Goal: Transaction & Acquisition: Obtain resource

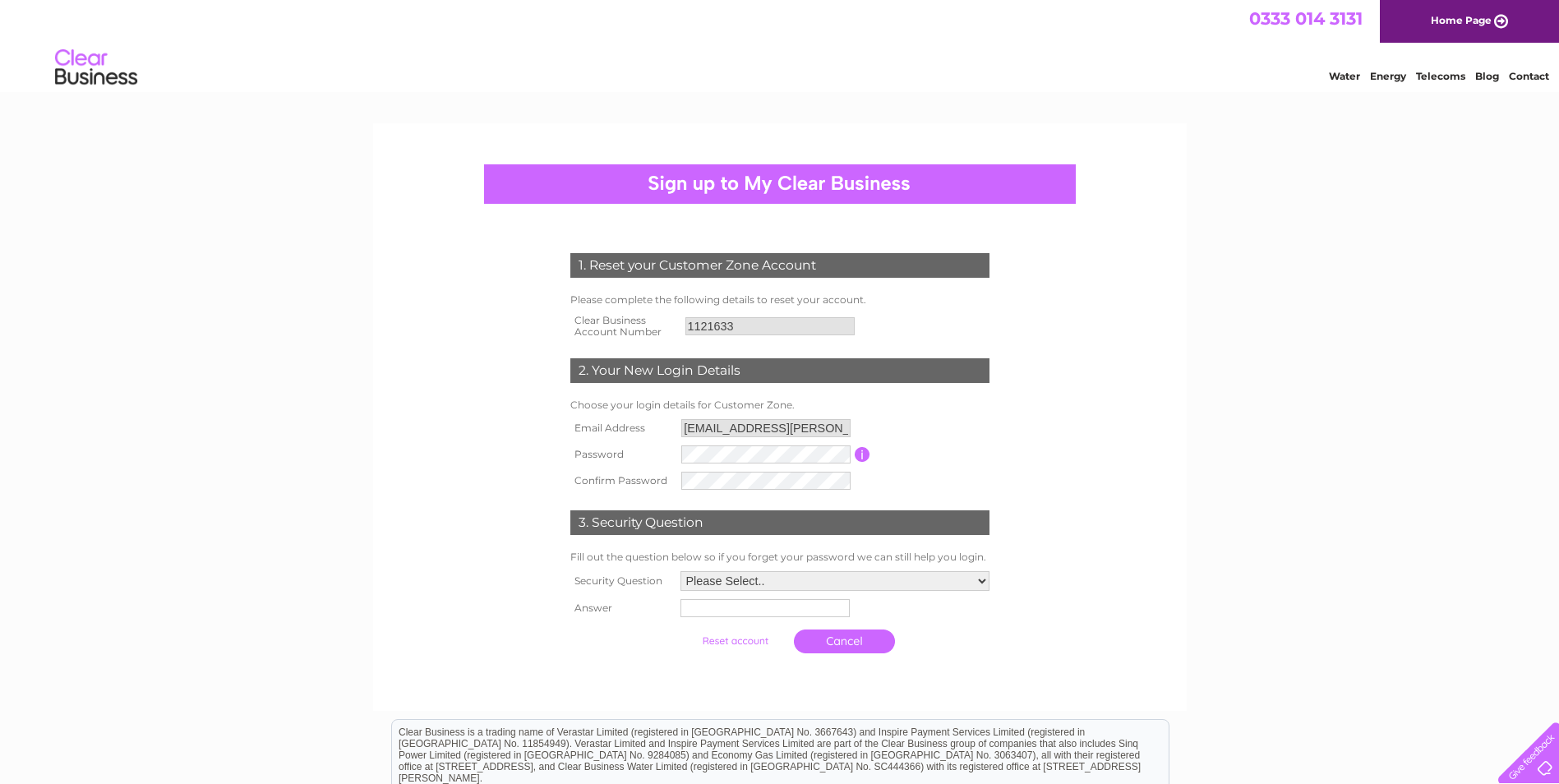
click at [863, 455] on input "button" at bounding box center [862, 454] width 15 height 15
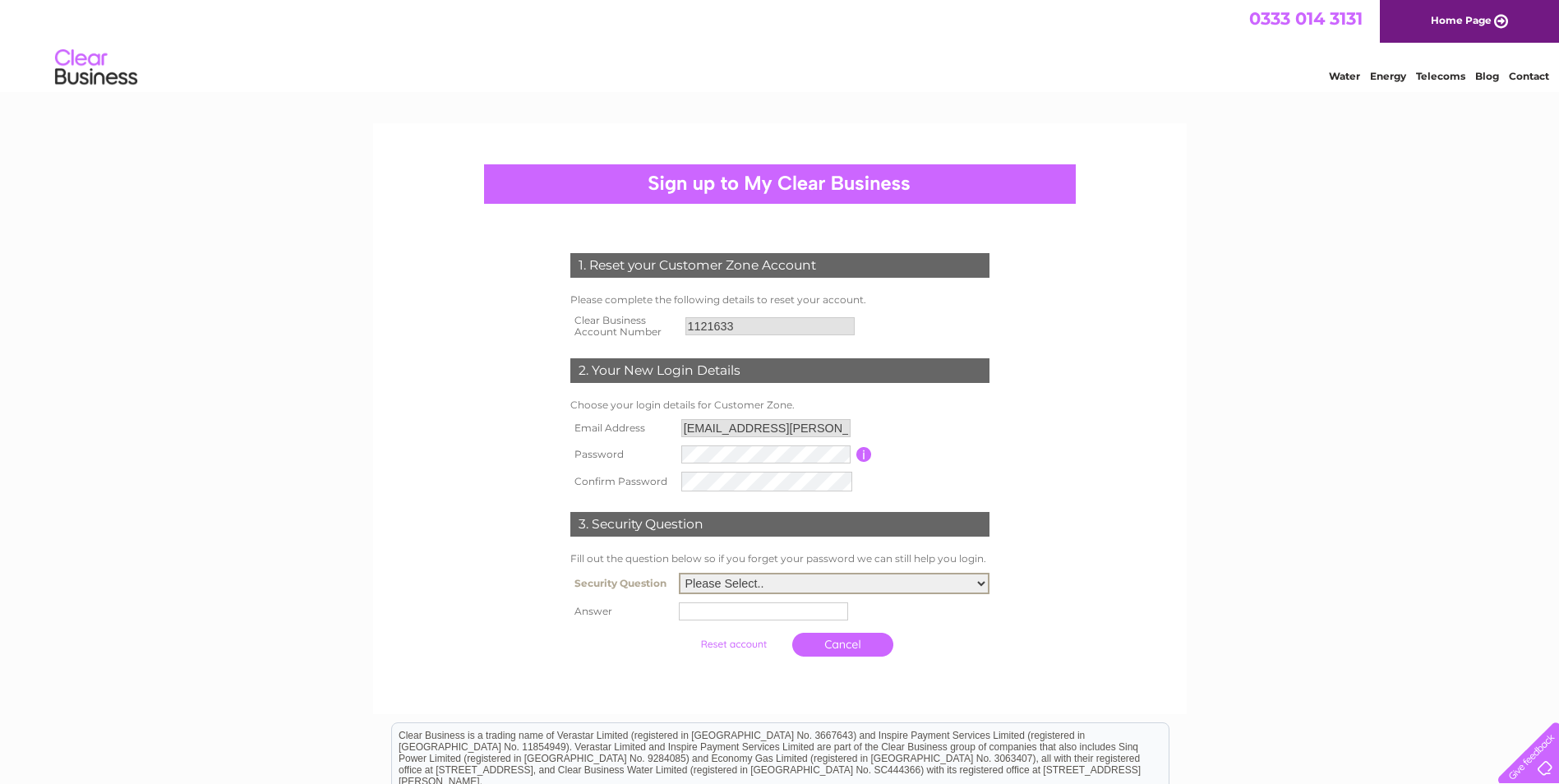
click at [980, 576] on select "Please Select.. In what town or city was your first job? In what town or city d…" at bounding box center [834, 583] width 311 height 22
select select "5"
click at [679, 572] on select "Please Select.. In what town or city was your first job? In what town or city d…" at bounding box center [834, 582] width 311 height 22
click at [755, 614] on input "text" at bounding box center [764, 610] width 169 height 18
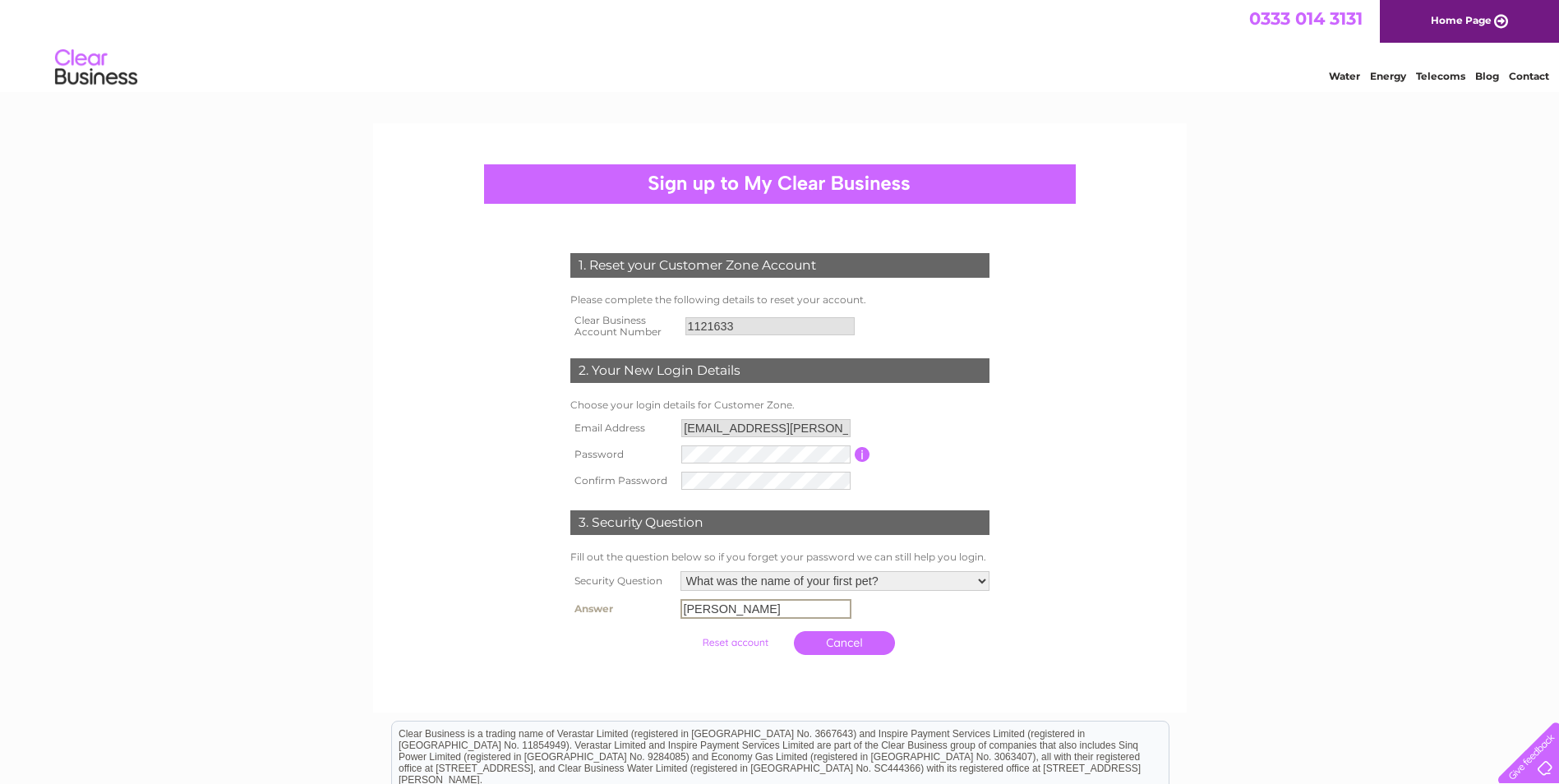
type input "Mork"
click at [735, 640] on input "submit" at bounding box center [735, 640] width 101 height 23
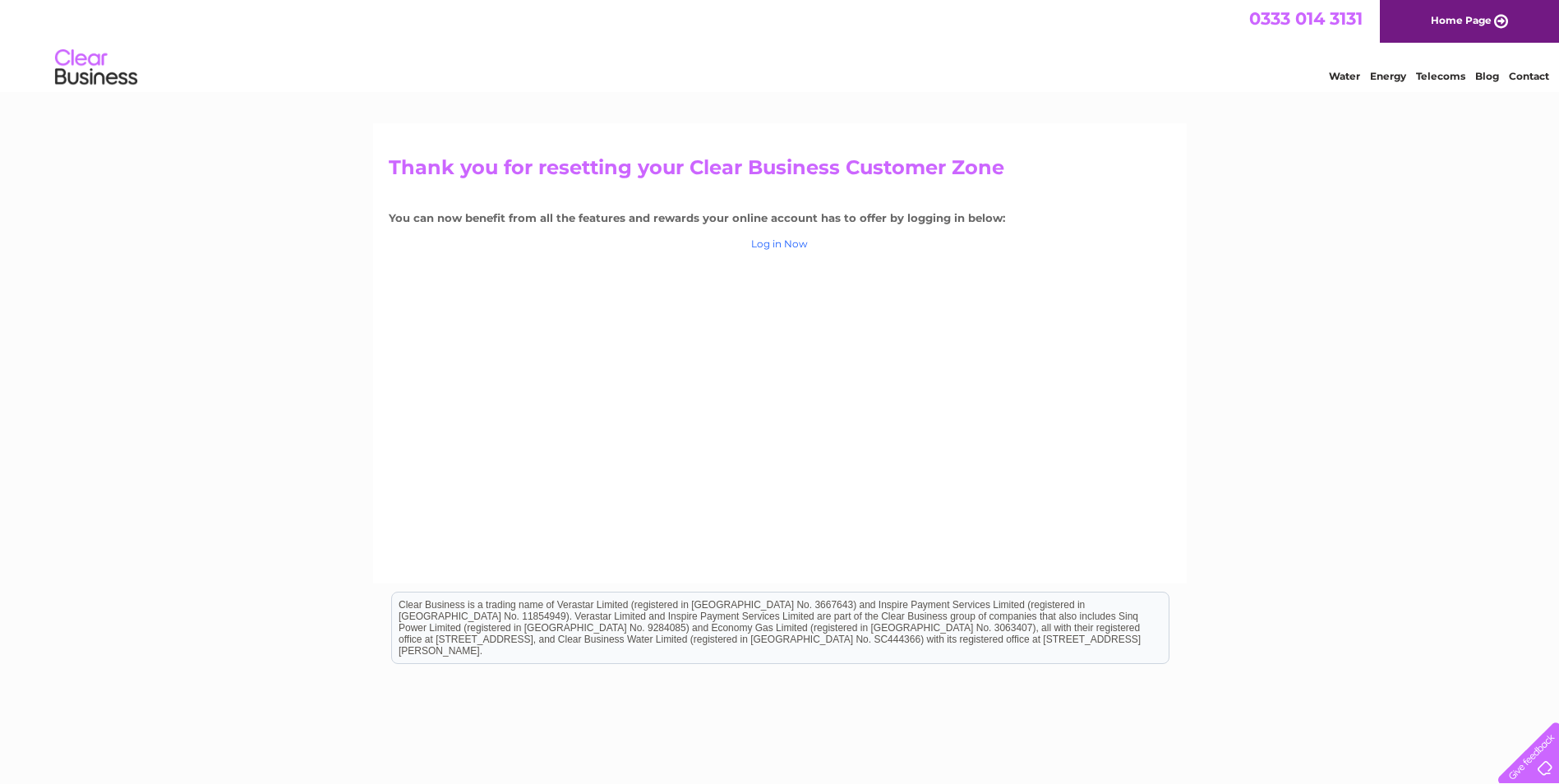
click at [792, 246] on link "Log in Now" at bounding box center [779, 244] width 56 height 13
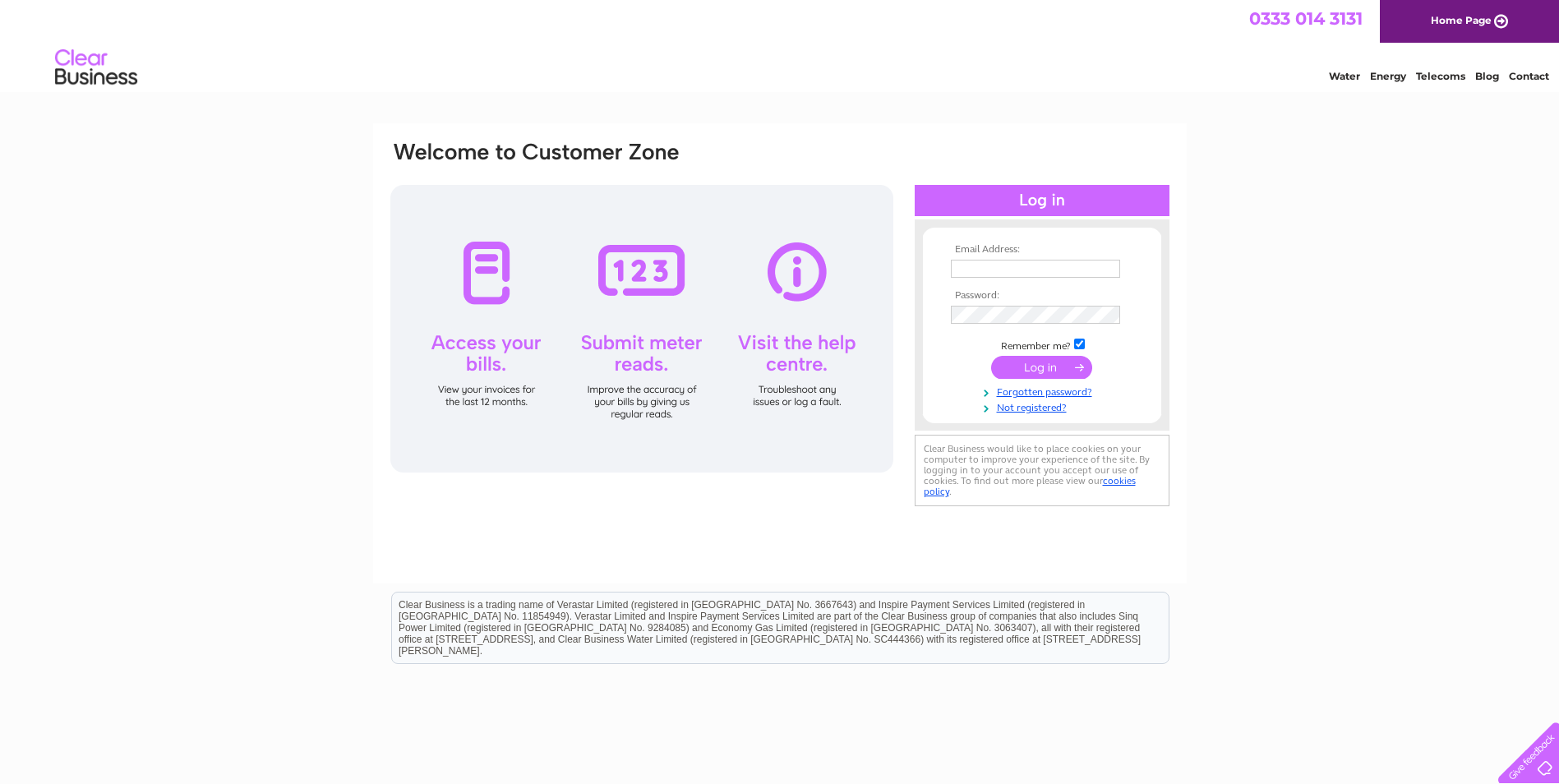
type input "aisling.tonge@moy.group"
click at [1061, 367] on input "submit" at bounding box center [1041, 367] width 101 height 23
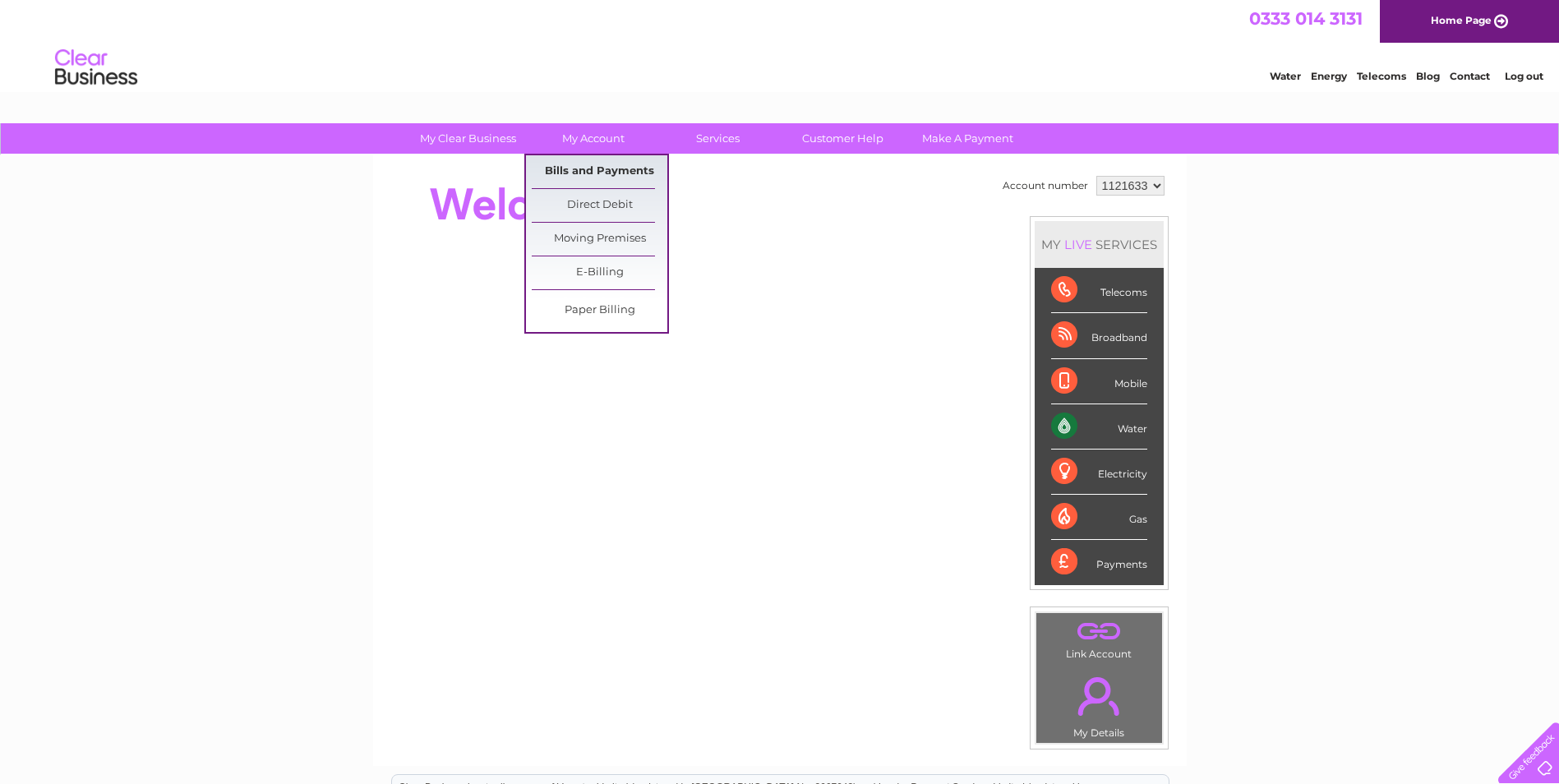
click at [568, 162] on link "Bills and Payments" at bounding box center [599, 172] width 135 height 33
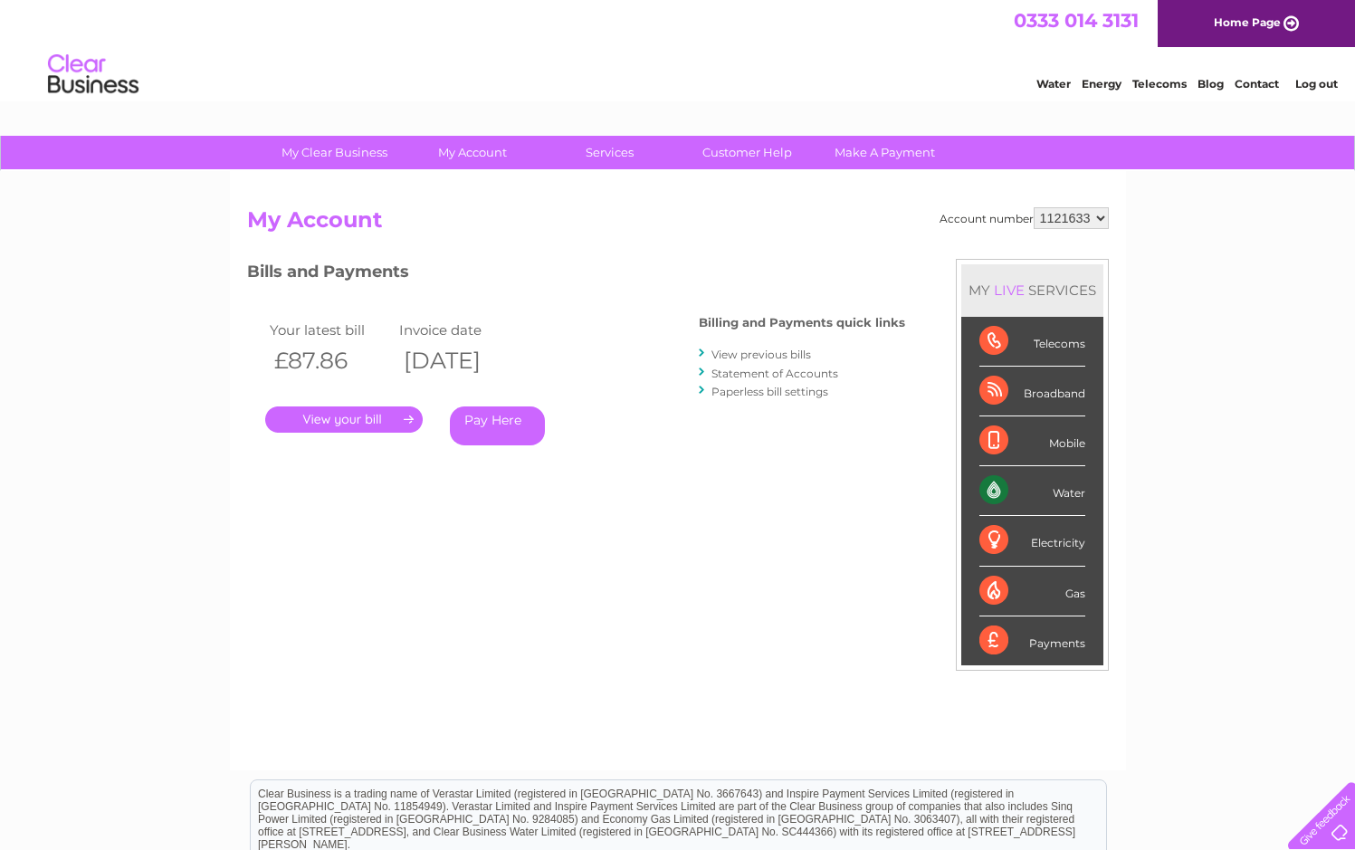
click at [770, 355] on link "View previous bills" at bounding box center [762, 355] width 100 height 14
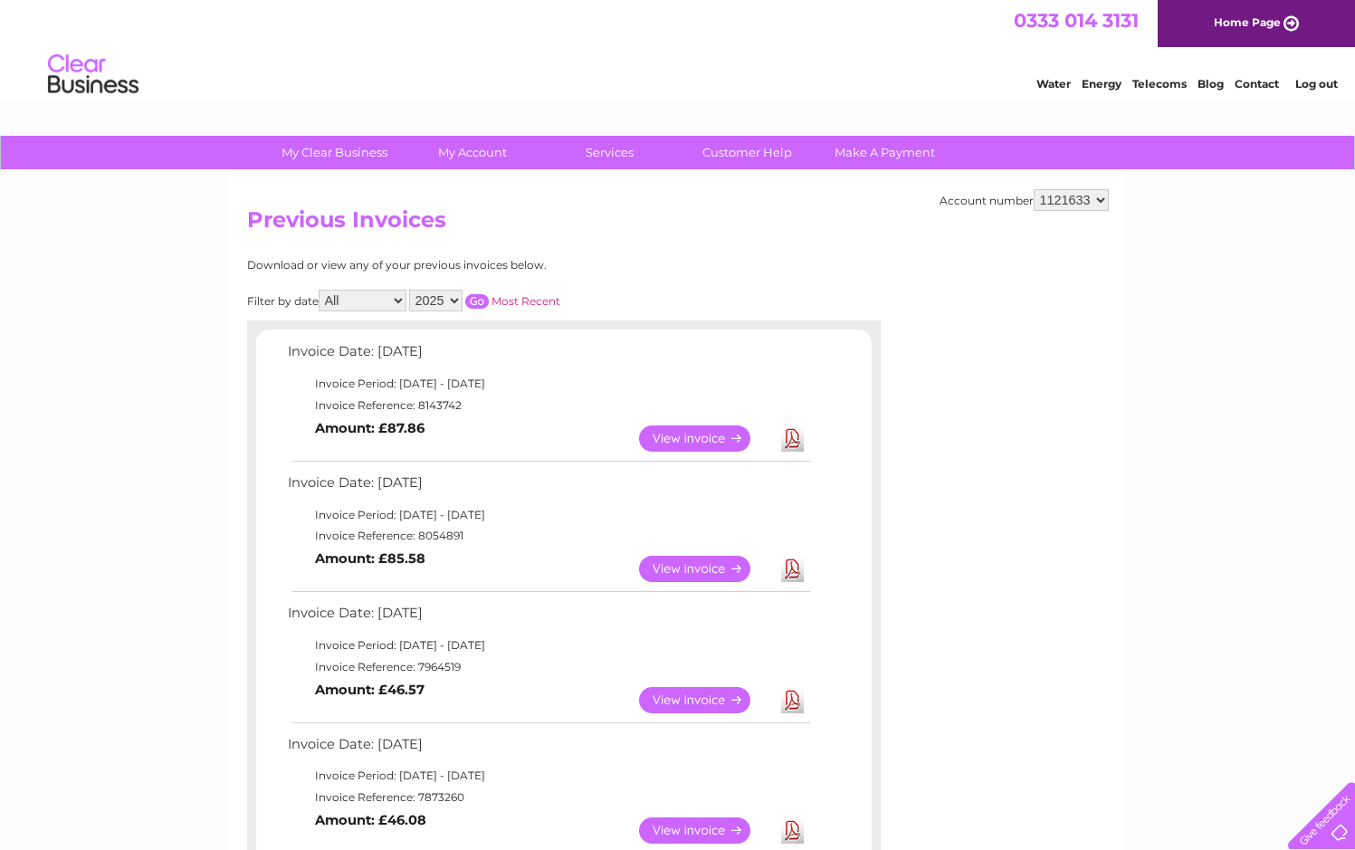
scroll to position [453, 0]
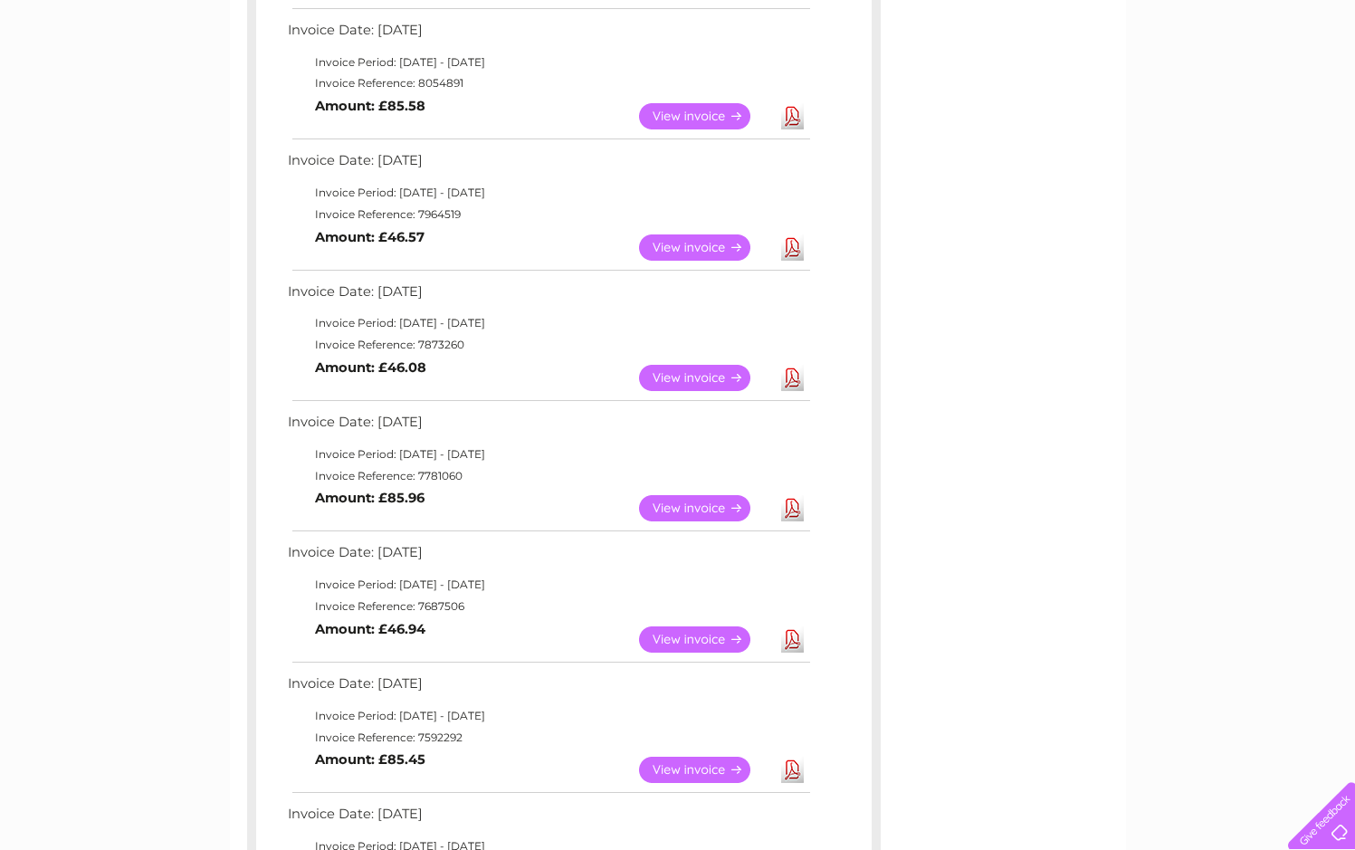
click at [788, 374] on link "Download" at bounding box center [792, 378] width 23 height 26
click at [790, 252] on link "Download" at bounding box center [792, 247] width 23 height 26
click at [795, 120] on link "Download" at bounding box center [792, 116] width 23 height 26
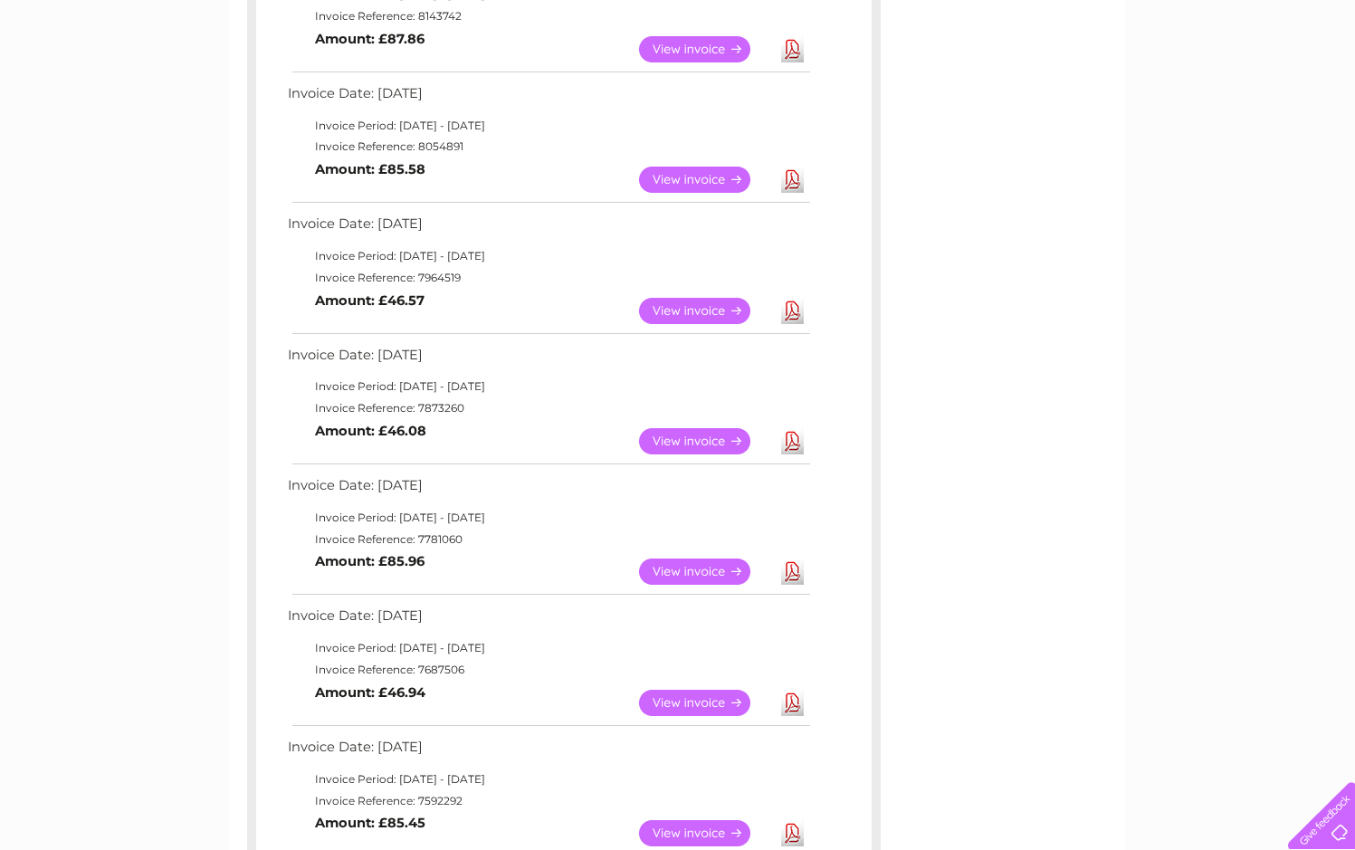
scroll to position [362, 0]
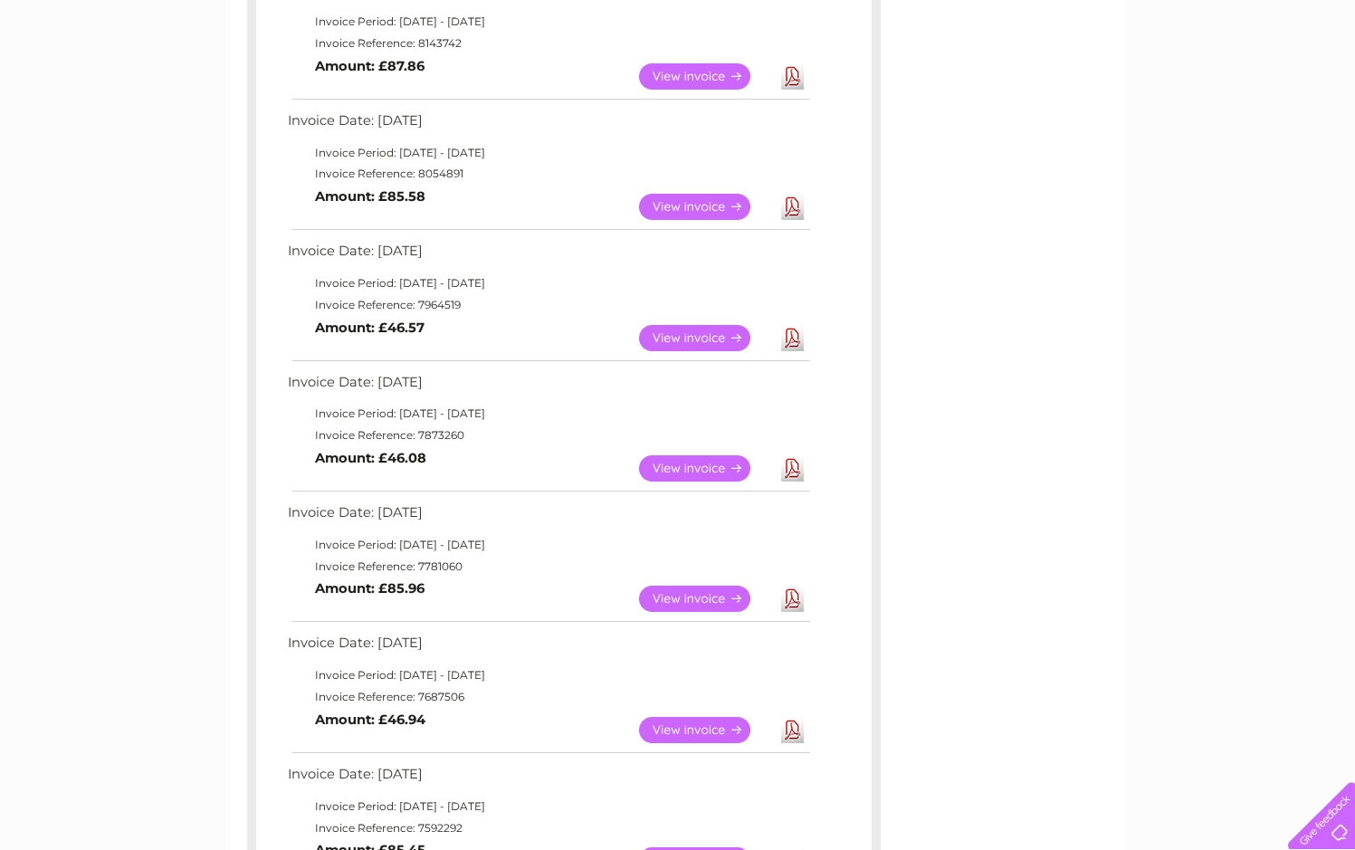
click at [786, 86] on link "Download" at bounding box center [792, 76] width 23 height 26
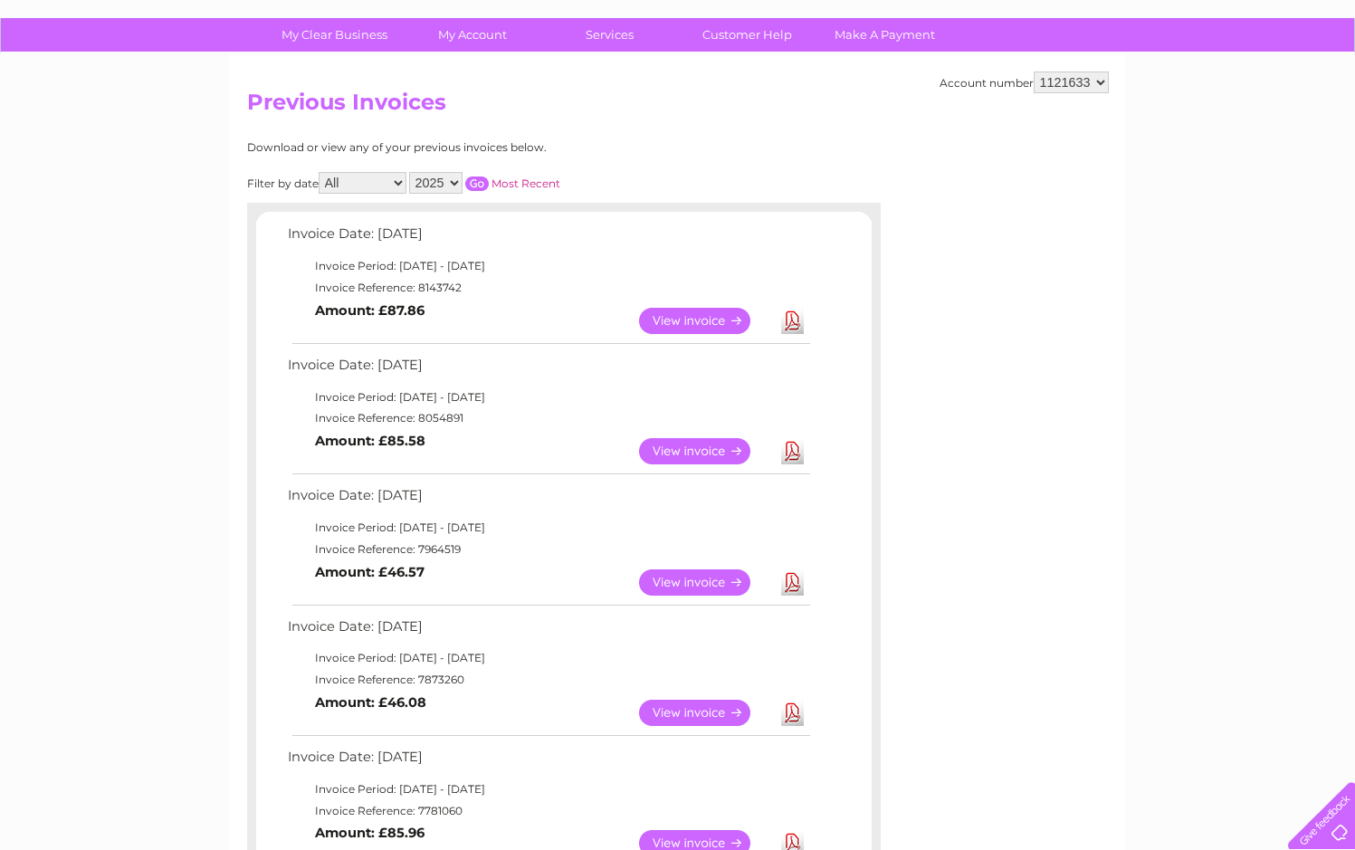
scroll to position [113, 0]
